Goal: Browse casually: Explore the website without a specific task or goal

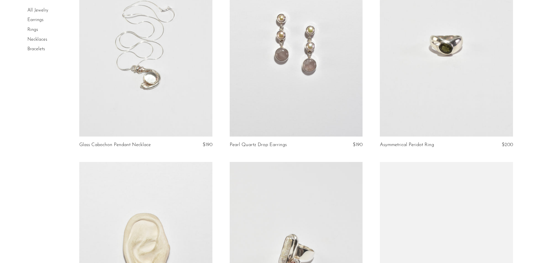
scroll to position [1816, 0]
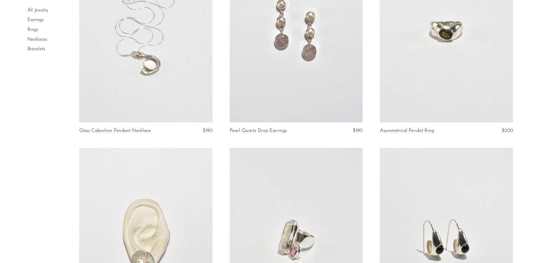
click at [439, 44] on link at bounding box center [446, 29] width 133 height 186
click at [452, 34] on link at bounding box center [446, 29] width 133 height 186
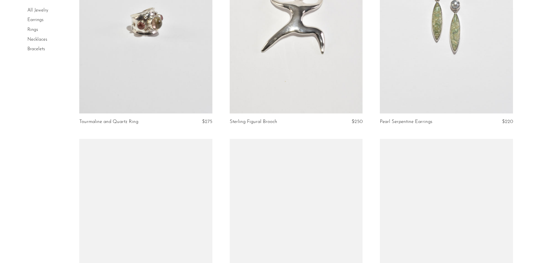
scroll to position [2392, 0]
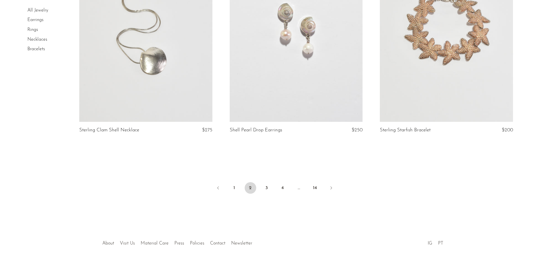
scroll to position [2441, 0]
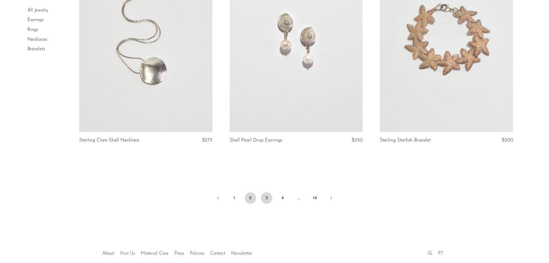
click at [268, 197] on link "3" at bounding box center [267, 198] width 12 height 12
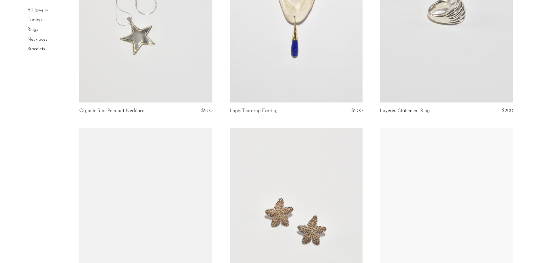
scroll to position [346, 0]
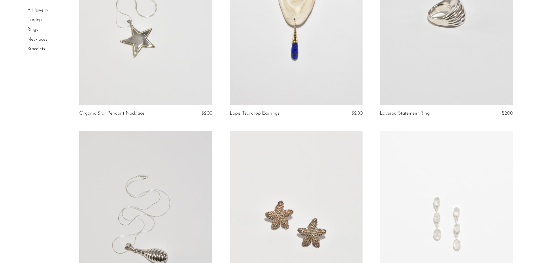
click at [125, 44] on link at bounding box center [145, 12] width 133 height 186
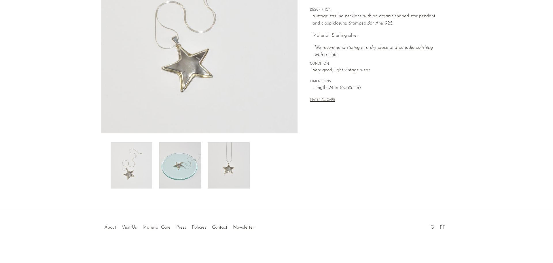
scroll to position [113, 0]
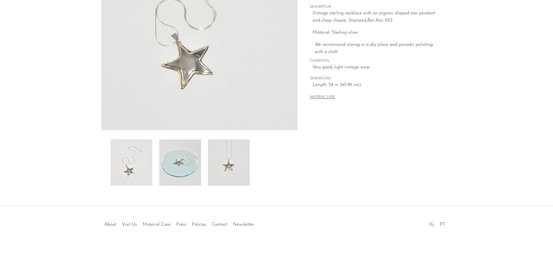
click at [223, 177] on img at bounding box center [229, 162] width 42 height 46
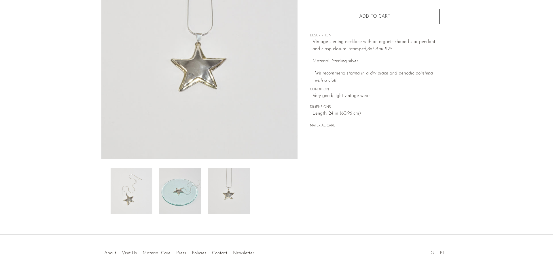
scroll to position [84, 0]
click at [192, 195] on img at bounding box center [180, 191] width 42 height 46
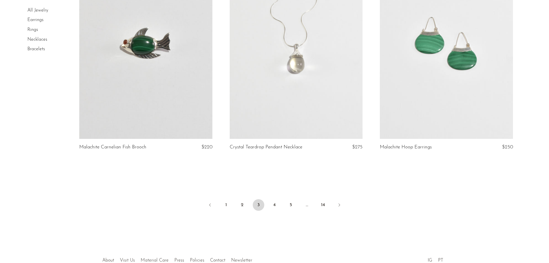
scroll to position [2470, 0]
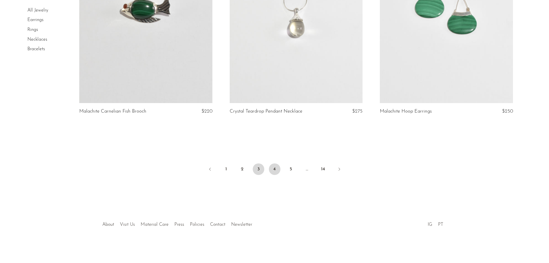
click at [274, 169] on link "4" at bounding box center [275, 169] width 12 height 12
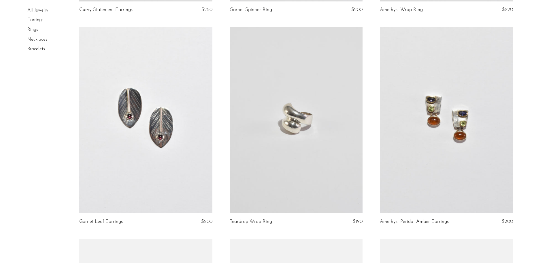
scroll to position [259, 0]
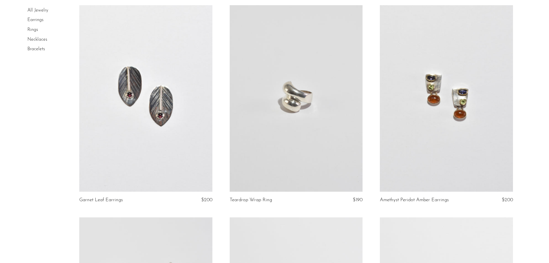
click at [437, 120] on link at bounding box center [446, 98] width 133 height 186
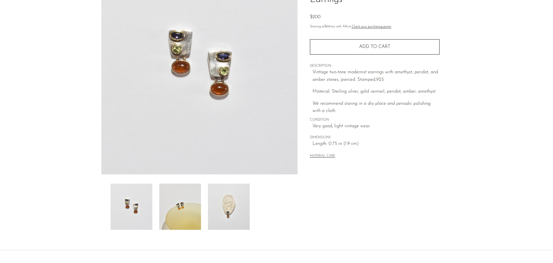
scroll to position [86, 0]
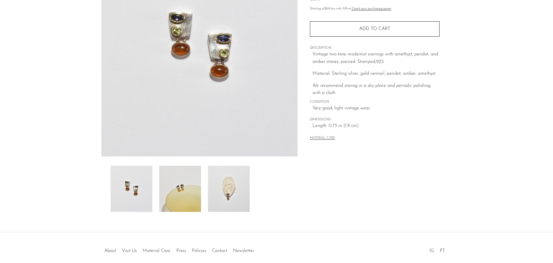
click at [238, 201] on img at bounding box center [229, 188] width 42 height 46
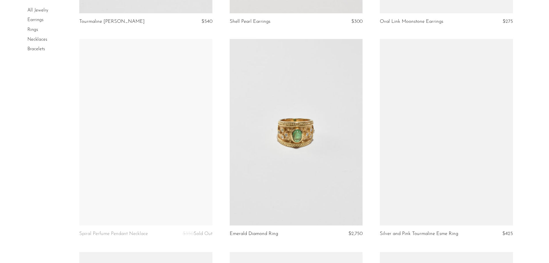
scroll to position [1182, 0]
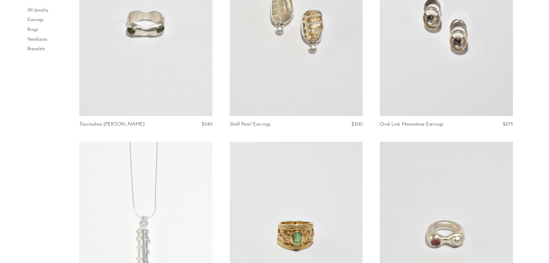
click at [279, 62] on link at bounding box center [296, 23] width 133 height 186
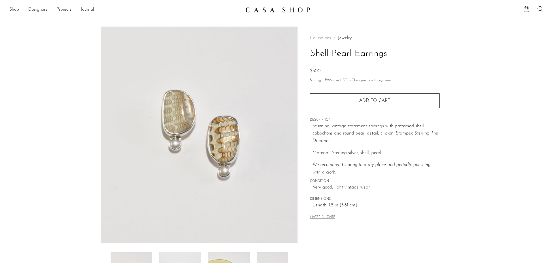
scroll to position [58, 0]
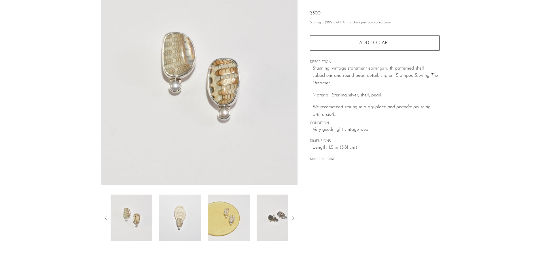
click at [188, 227] on img at bounding box center [180, 217] width 42 height 46
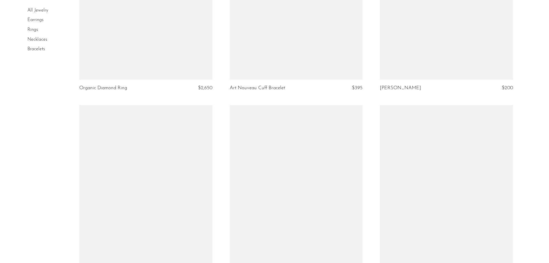
scroll to position [2219, 0]
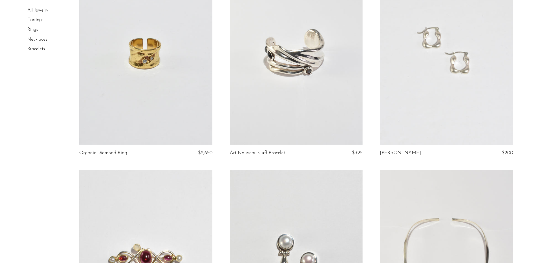
click at [158, 98] on link at bounding box center [145, 51] width 133 height 186
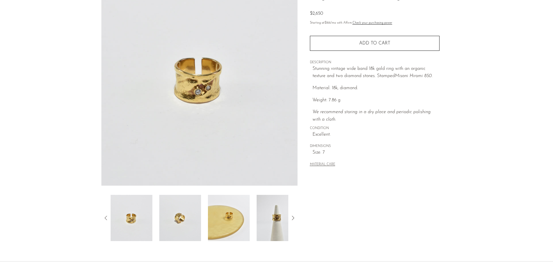
scroll to position [58, 0]
click at [273, 225] on img at bounding box center [278, 217] width 42 height 46
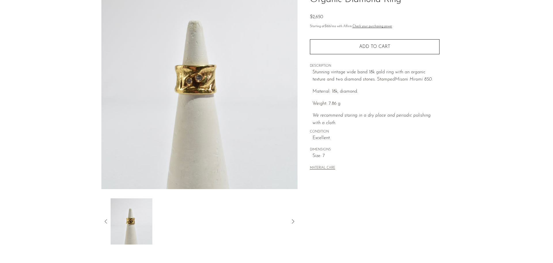
scroll to position [29, 0]
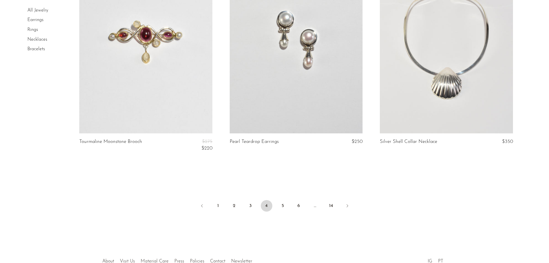
scroll to position [2450, 0]
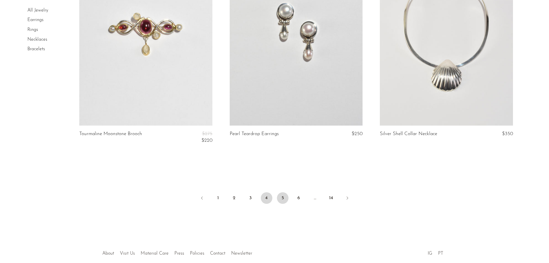
click at [282, 198] on link "5" at bounding box center [283, 198] width 12 height 12
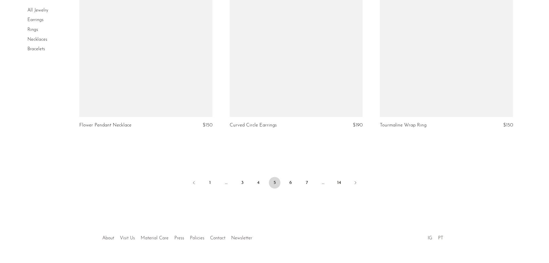
scroll to position [2465, 0]
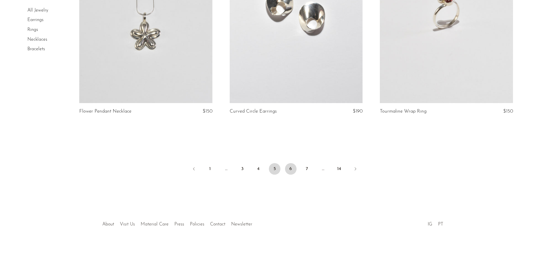
click at [294, 169] on link "6" at bounding box center [291, 169] width 12 height 12
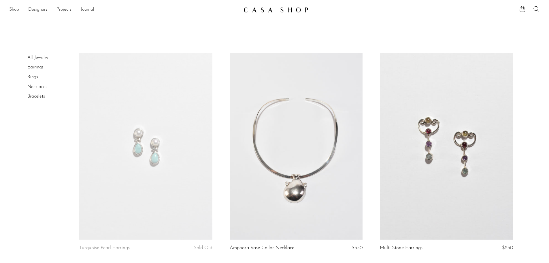
click at [11, 7] on link "Shop" at bounding box center [14, 9] width 10 height 7
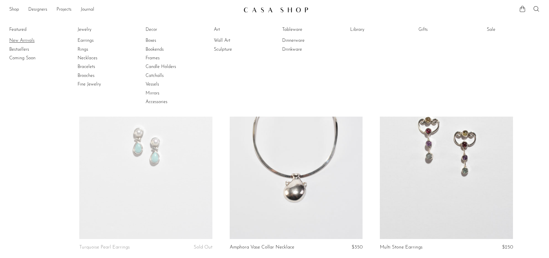
click at [19, 39] on link "New Arrivals" at bounding box center [30, 40] width 43 height 6
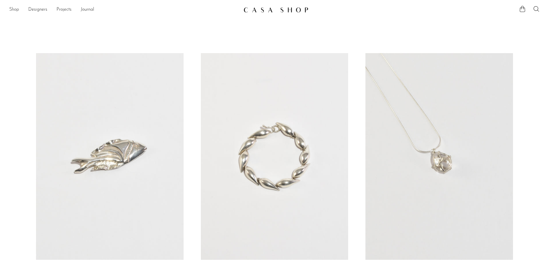
click at [12, 7] on link "Shop" at bounding box center [14, 9] width 10 height 7
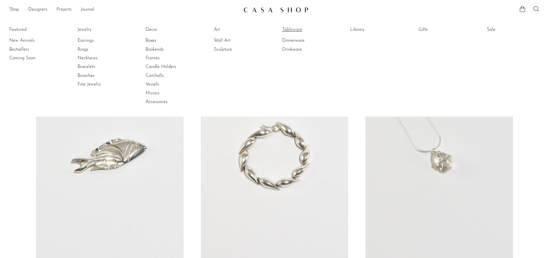
click at [287, 28] on link "Tableware" at bounding box center [303, 30] width 43 height 6
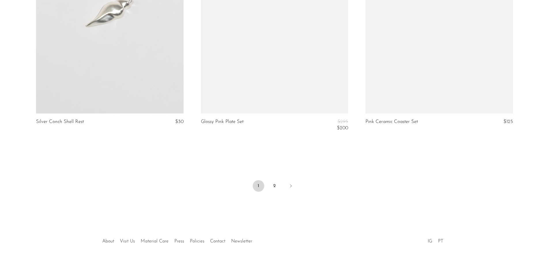
scroll to position [2713, 0]
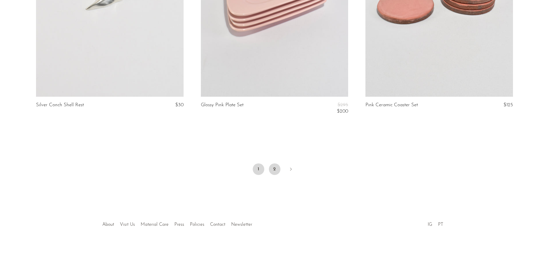
click at [272, 168] on link "2" at bounding box center [275, 169] width 12 height 12
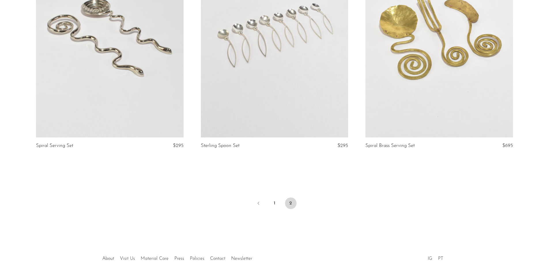
scroll to position [605, 0]
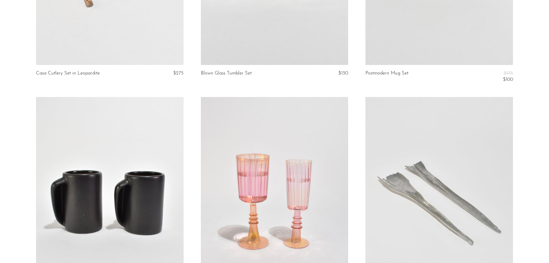
scroll to position [115, 0]
